Goal: Task Accomplishment & Management: Complete application form

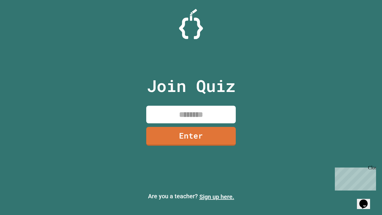
click at [217, 197] on link "Sign up here." at bounding box center [216, 196] width 35 height 7
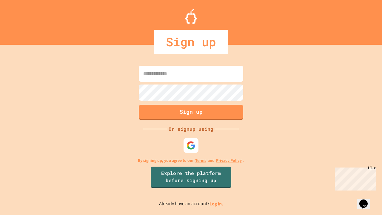
click at [217, 204] on link "Log in." at bounding box center [217, 204] width 14 height 6
